Goal: Check status: Check status

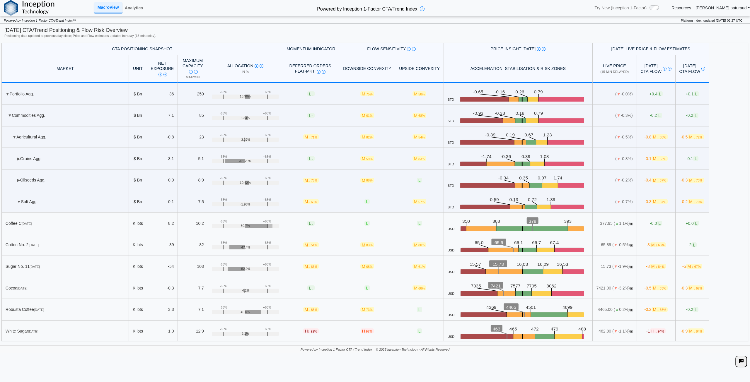
scroll to position [64, 0]
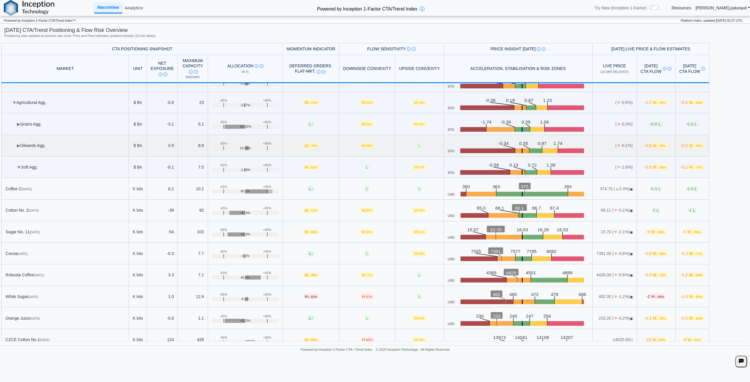
scroll to position [34, 0]
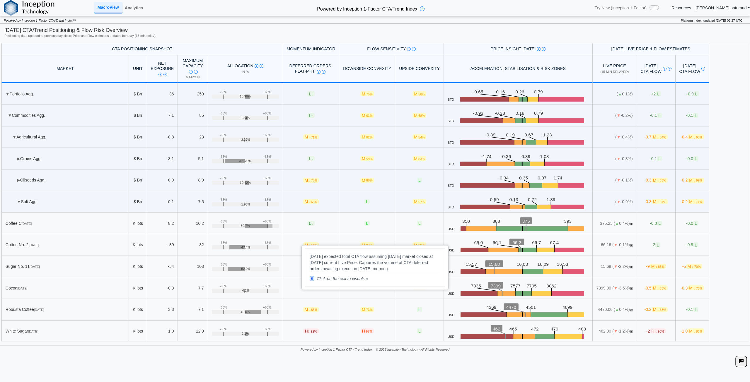
scroll to position [59, 0]
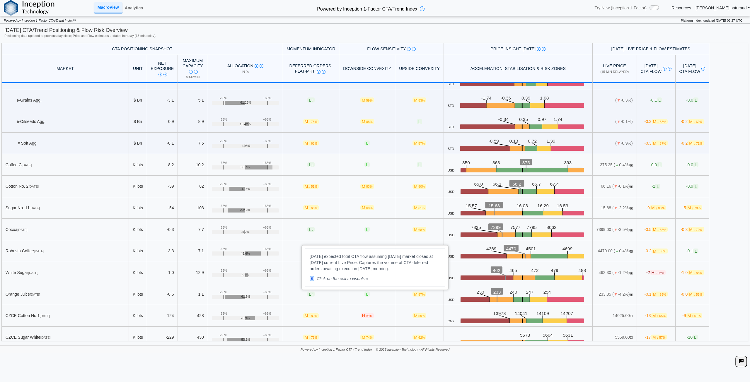
click at [702, 69] on img at bounding box center [704, 69] width 4 height 4
click at [687, 205] on span "M ↓ 70%" at bounding box center [694, 207] width 16 height 5
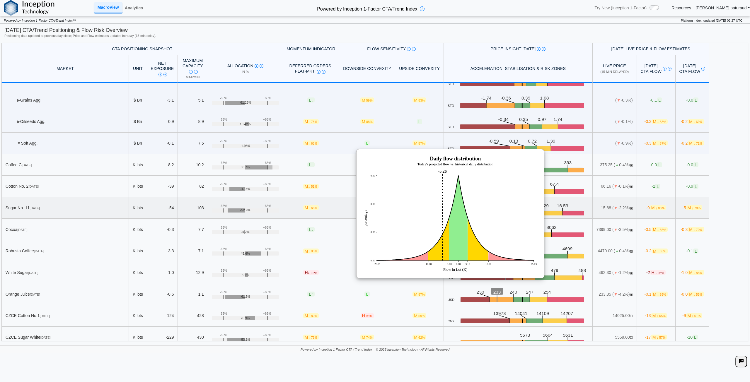
click at [642, 211] on td "-9 M ↓ 86%" at bounding box center [656, 209] width 39 height 22
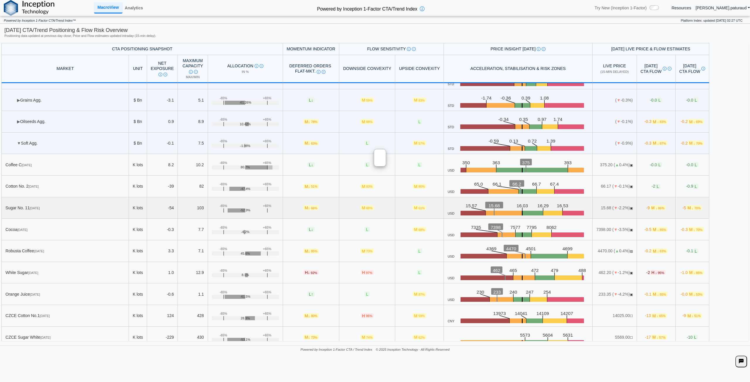
click at [650, 210] on span "M ↓ 86%" at bounding box center [658, 207] width 16 height 5
click at [656, 207] on span "↓ 86%" at bounding box center [660, 209] width 9 height 4
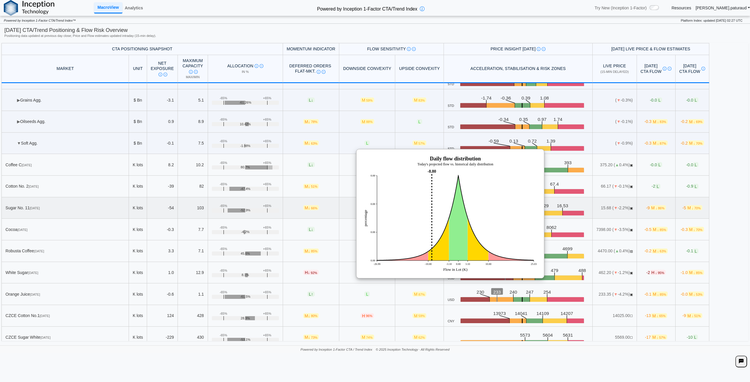
click at [686, 208] on span "M ↓ 70%" at bounding box center [694, 207] width 16 height 5
click at [716, 214] on table "CTA Positioning Snapshot Momentum Indicator Flow Sensitivity Measures risk that…" at bounding box center [374, 192] width 747 height 298
